Goal: Transaction & Acquisition: Book appointment/travel/reservation

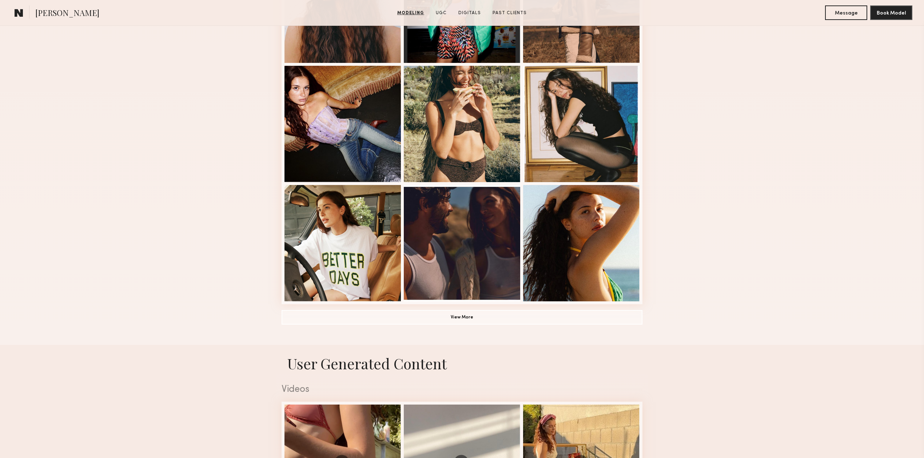
click at [754, 259] on div "Modeling Portfolio View More" at bounding box center [462, 62] width 924 height 566
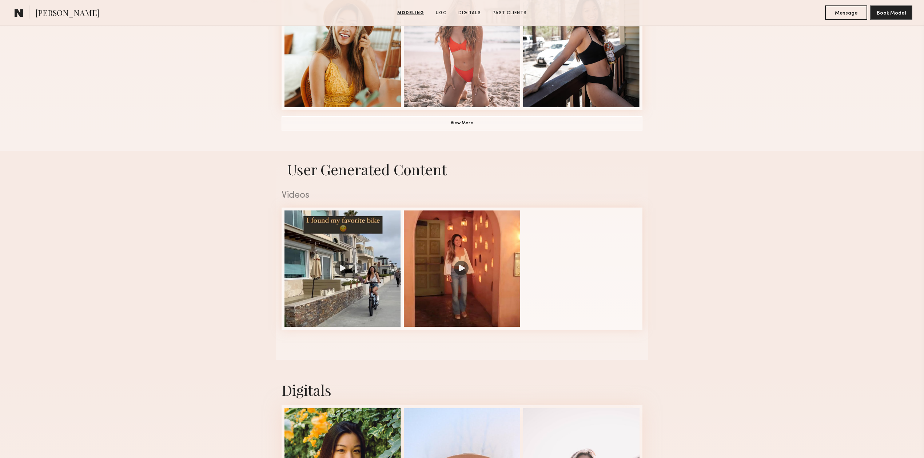
scroll to position [388, 0]
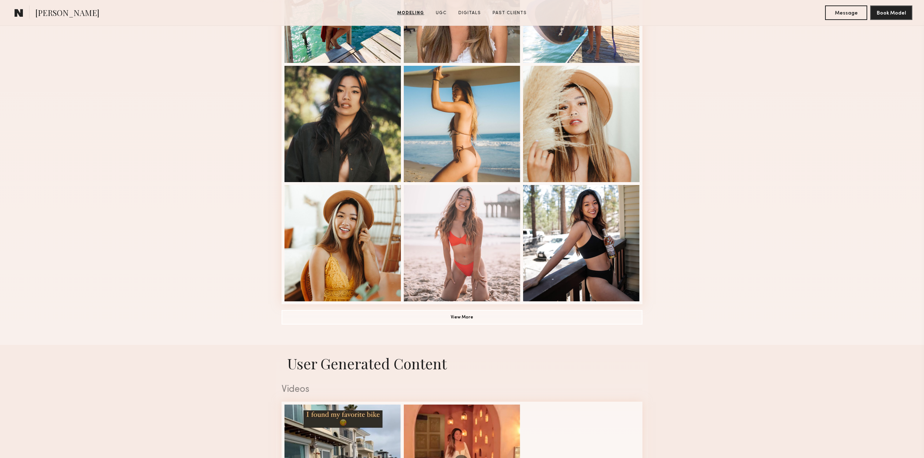
click at [763, 317] on div "Modeling Portfolio View More" at bounding box center [462, 62] width 924 height 566
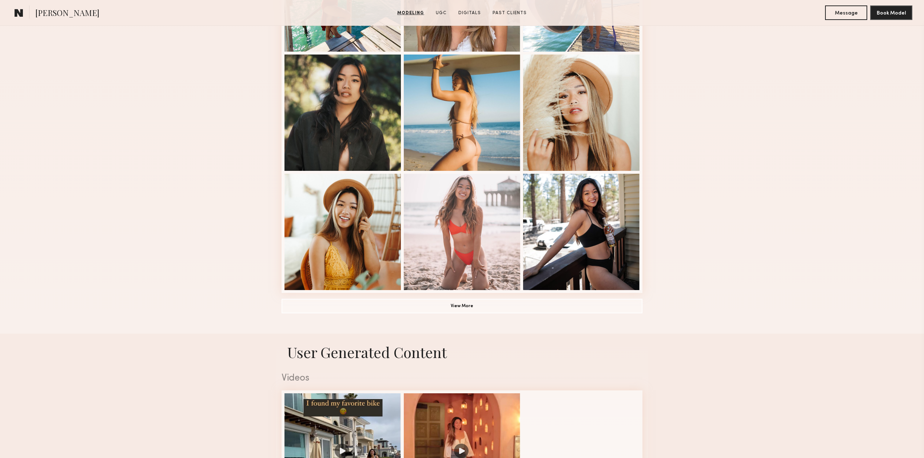
scroll to position [970, 0]
